Goal: Find specific fact: Find specific fact

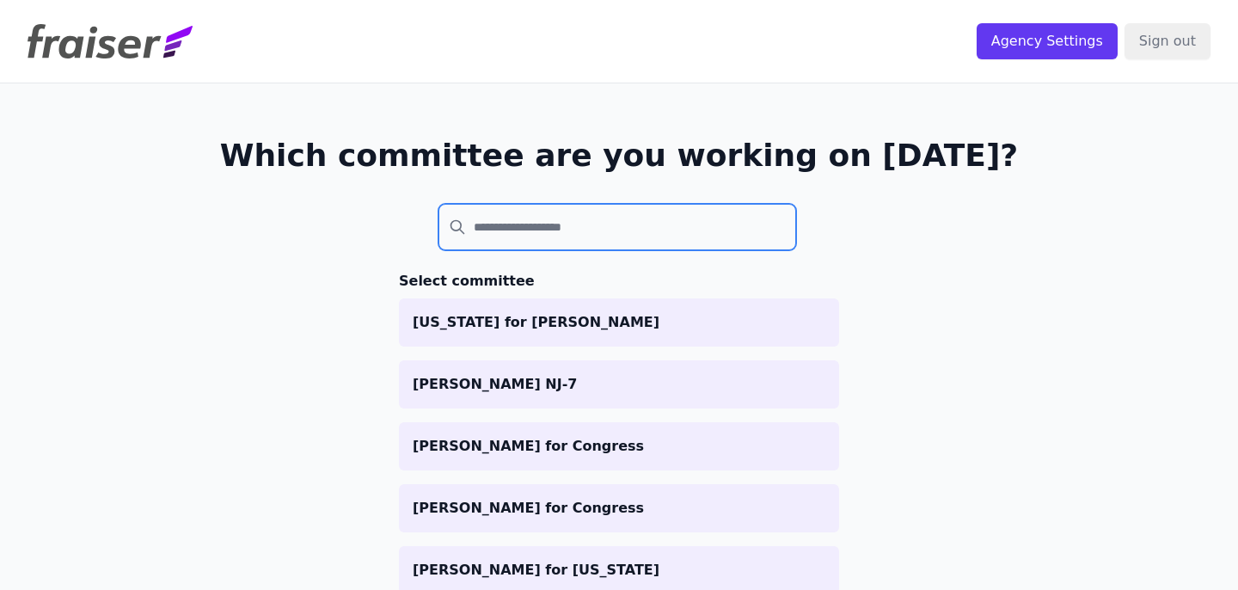
click at [464, 220] on input "search" at bounding box center [617, 227] width 358 height 46
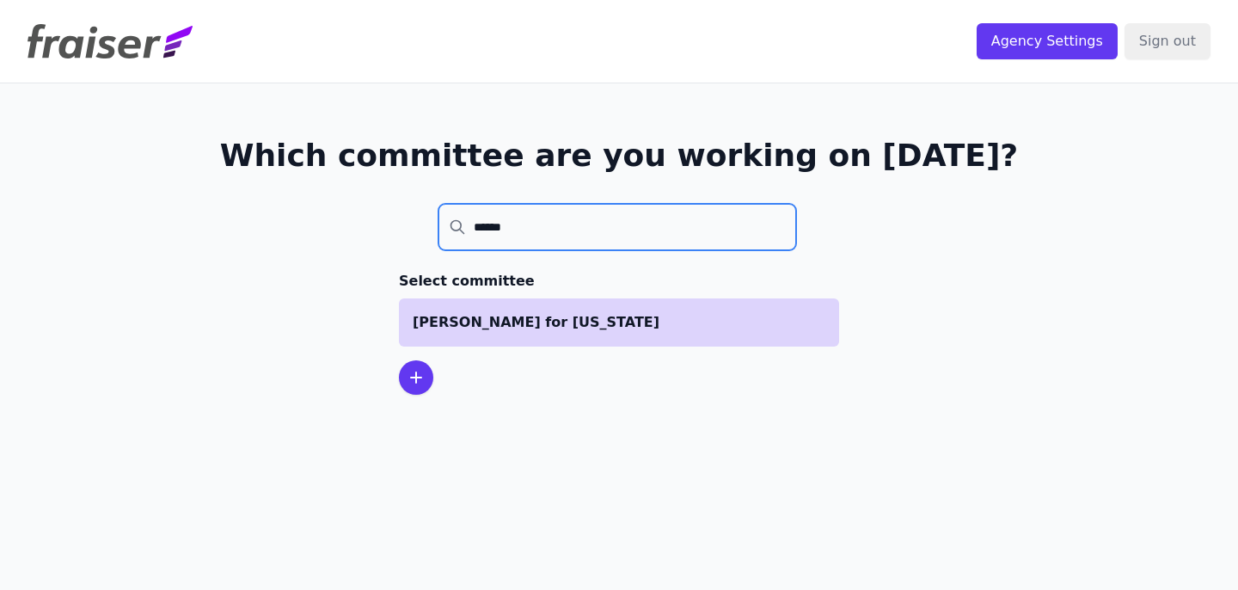
type input "******"
click at [484, 330] on p "[PERSON_NAME] for [US_STATE]" at bounding box center [619, 322] width 413 height 21
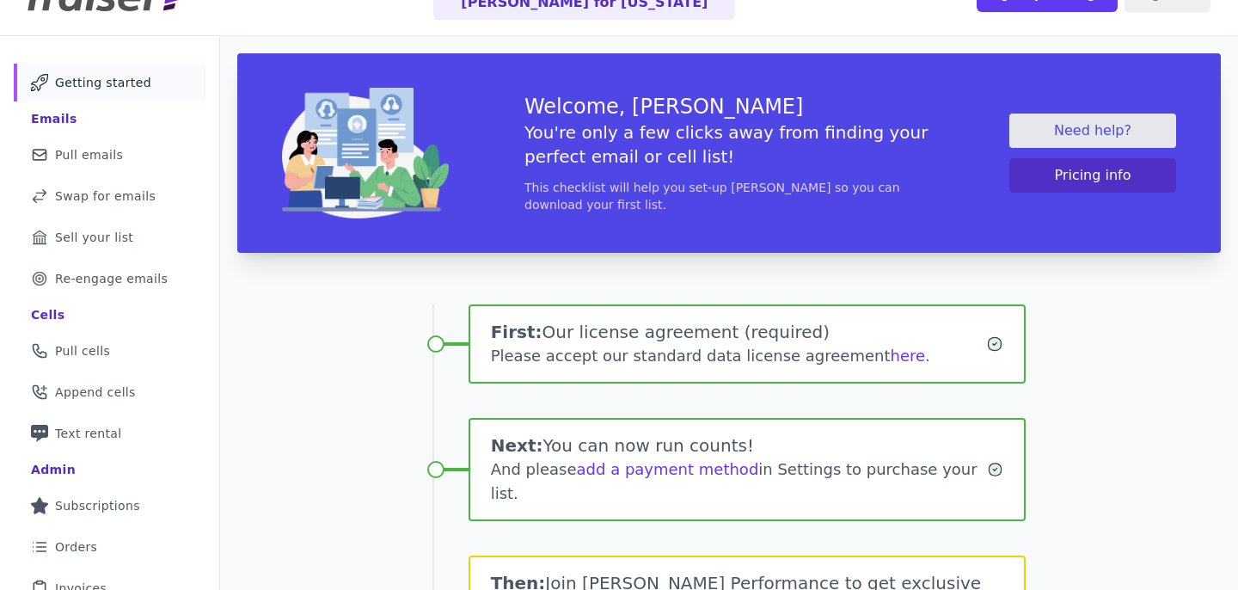
scroll to position [130, 0]
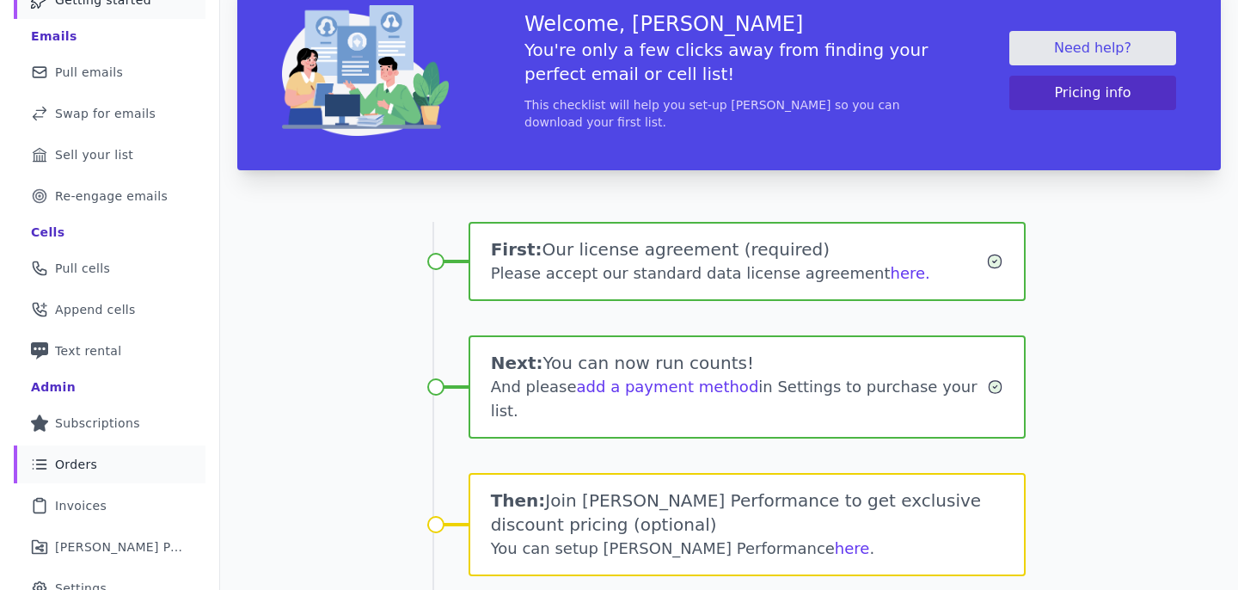
click at [106, 464] on link "List Icon Outline of bulleted list Orders" at bounding box center [110, 464] width 192 height 38
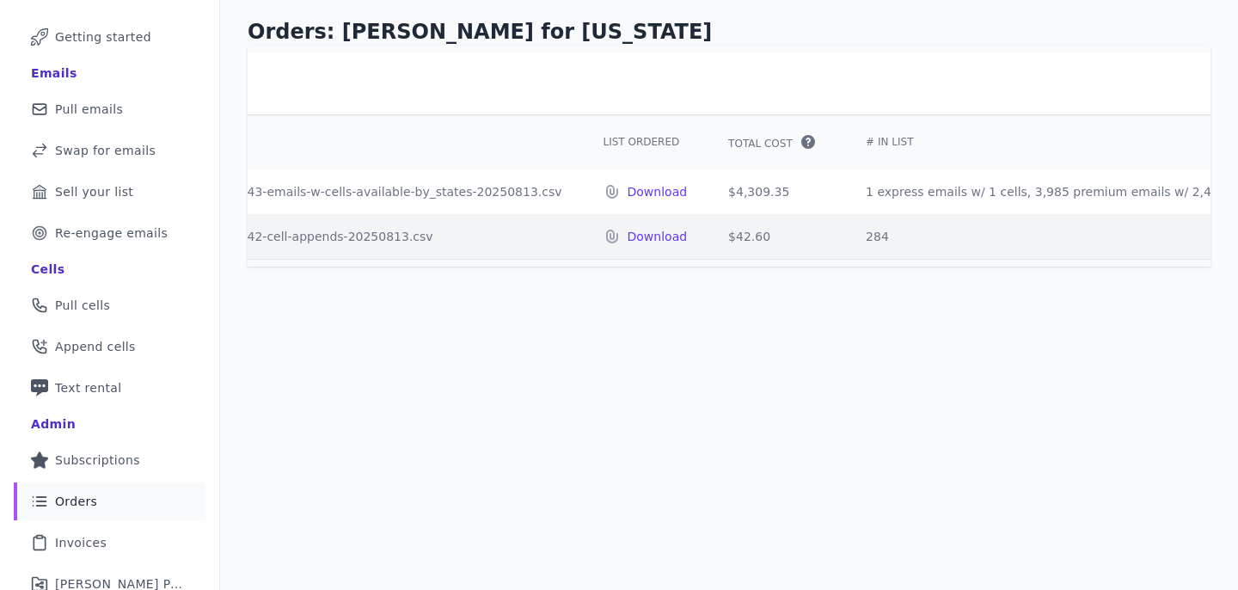
scroll to position [0, 254]
click at [1105, 192] on td "1 express emails w/ 1 cells, 3,985 premium emails w/ 2,496 cells" at bounding box center [1056, 191] width 432 height 45
copy td "2,496"
click at [840, 232] on td "284" at bounding box center [1056, 236] width 432 height 45
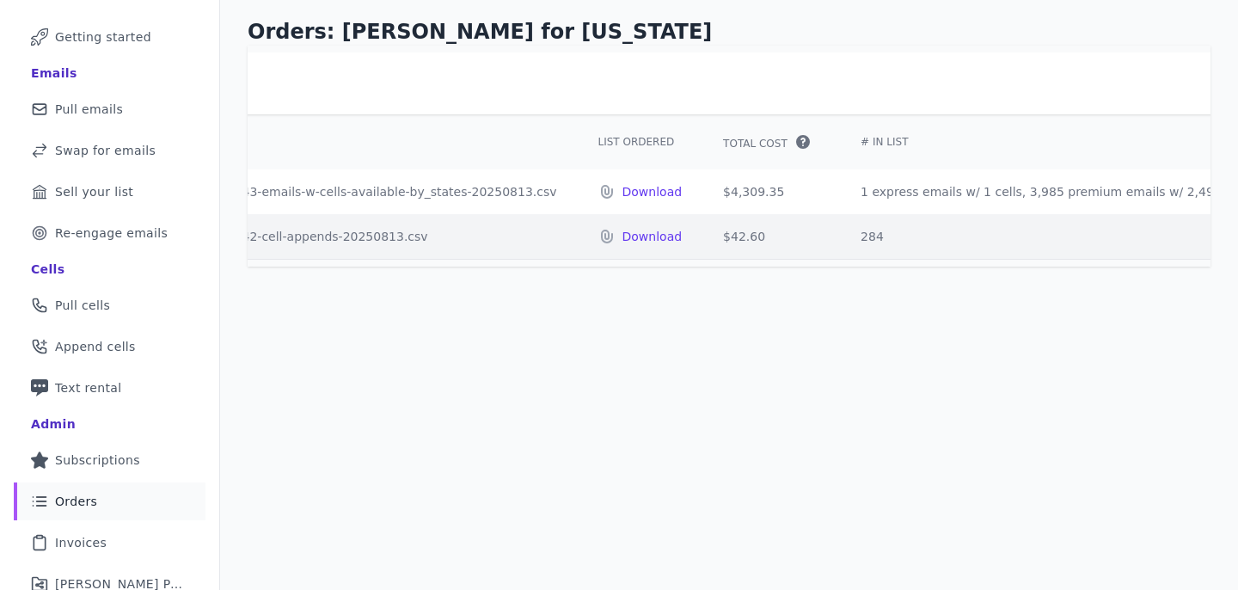
click at [840, 232] on td "284" at bounding box center [1056, 236] width 432 height 45
copy td "284"
